Goal: Use online tool/utility: Utilize a website feature to perform a specific function

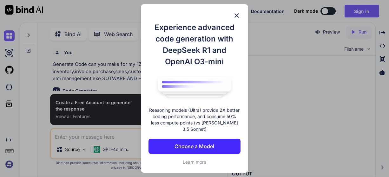
type textarea "x"
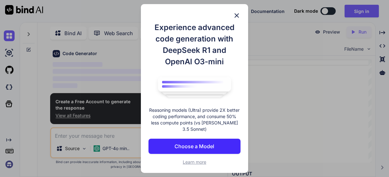
click at [234, 16] on img at bounding box center [237, 16] width 8 height 8
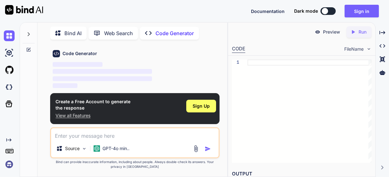
paste textarea "can you make for my "ZR MOBILE SHOP inventory,invoice,purchase,sales,customer,l…"
type textarea "can you make for my "ZR MOBILE SHOP inventory,invoice,purchase,sales,customer,l…"
type textarea "x"
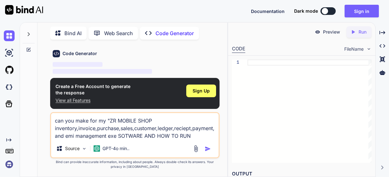
type textarea "can you make for my "ZR MOBILE SHOP inventory,invoice,purchase,sales,customer,l…"
click at [209, 151] on img "button" at bounding box center [207, 149] width 6 height 6
click at [205, 149] on img "button" at bounding box center [207, 149] width 6 height 6
click at [201, 93] on span "Sign Up" at bounding box center [200, 91] width 17 height 6
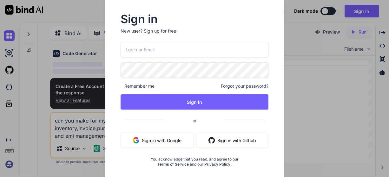
click at [189, 137] on button "Sign in with Google" at bounding box center [156, 140] width 73 height 15
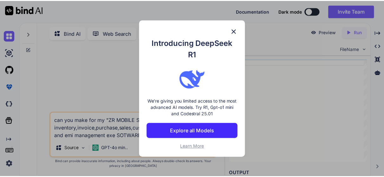
scroll to position [0, 0]
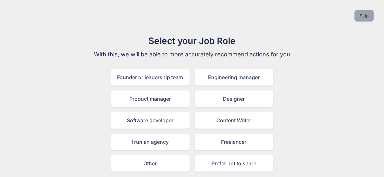
click at [362, 21] on button "Skip" at bounding box center [363, 15] width 19 height 11
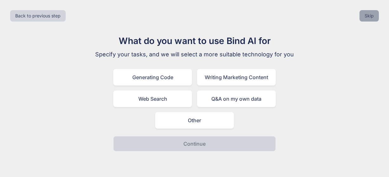
click at [367, 20] on button "Skip" at bounding box center [368, 15] width 19 height 11
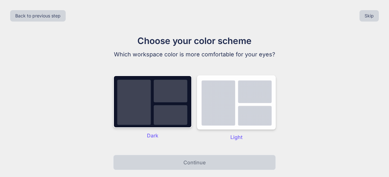
click at [367, 20] on button "Skip" at bounding box center [368, 15] width 19 height 11
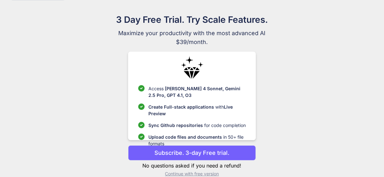
scroll to position [31, 0]
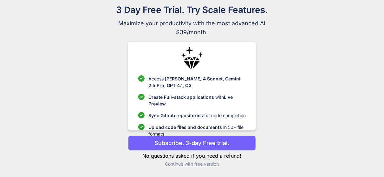
click at [197, 163] on p "Continue with free version" at bounding box center [192, 164] width 128 height 6
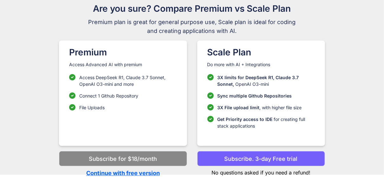
scroll to position [32, 0]
click at [146, 171] on p "Continue with free version" at bounding box center [123, 173] width 128 height 9
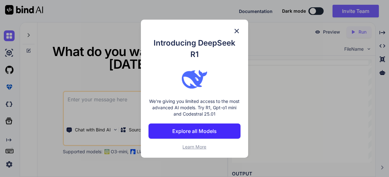
click at [239, 29] on img at bounding box center [237, 31] width 8 height 8
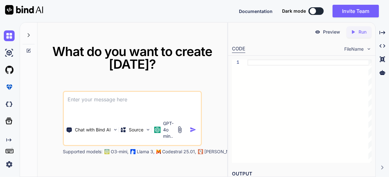
paste textarea "can you make for my "ZR MOBILE SHOP inventory,invoice,purchase,sales,customer,l…"
type textarea "x"
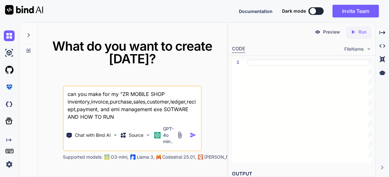
type textarea "can you make for my "ZR MOBILE SHOP inventory,invoice,purchase,sales,customer,l…"
click at [149, 35] on div "What do you want to create [DATE]? can you make for my "ZR MOBILE SHOP inventor…" at bounding box center [132, 100] width 190 height 155
click at [149, 120] on textarea "can you make for my "ZR MOBILE SHOP inventory,invoice,purchase,sales,customer,l…" at bounding box center [132, 104] width 137 height 34
click at [193, 134] on img "button" at bounding box center [193, 135] width 7 height 7
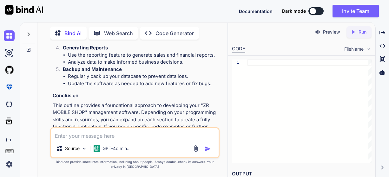
scroll to position [668, 0]
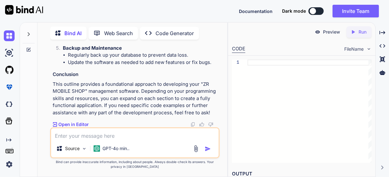
click at [65, 123] on p "Open in Editor" at bounding box center [73, 124] width 30 height 6
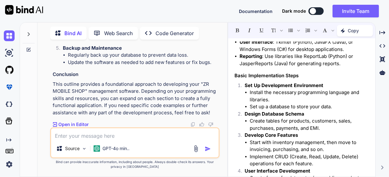
scroll to position [507, 0]
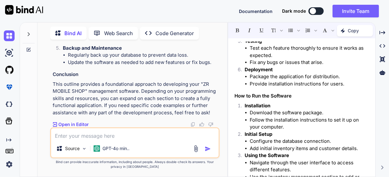
click at [355, 28] on p "Copy" at bounding box center [352, 31] width 11 height 6
paste textarea "can you make for my "ZR MOBILE SHOP inventory,invoice,purchase,sales,customer,l…"
type textarea "x"
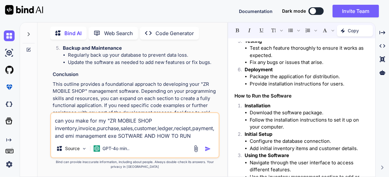
type textarea "can you make for my "ZR MOBILE SHOP inventory,invoice,purchase,sales,customer,l…"
click at [209, 146] on img "button" at bounding box center [207, 149] width 6 height 6
type textarea "x"
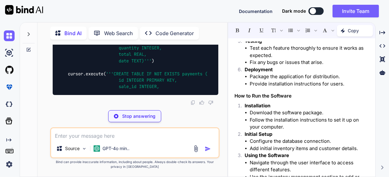
scroll to position [1369, 0]
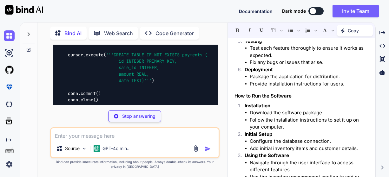
click at [186, 7] on div "Documentation Dark mode Invite Team Created with Pixso." at bounding box center [194, 11] width 389 height 22
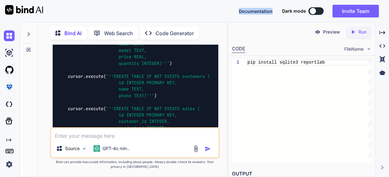
scroll to position [1166, 0]
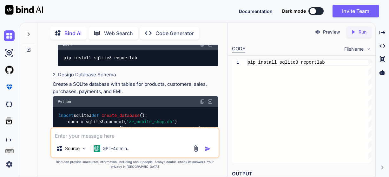
click at [368, 31] on div "Created with Pixso. Run" at bounding box center [358, 31] width 25 height 11
click at [359, 33] on p "Run" at bounding box center [362, 32] width 8 height 6
type textarea "x"
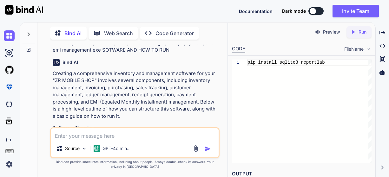
scroll to position [0, 0]
